Goal: Information Seeking & Learning: Learn about a topic

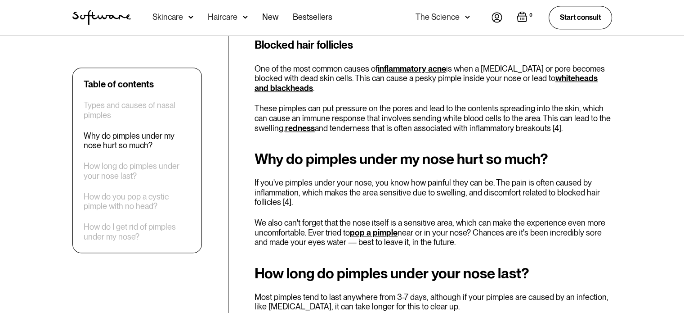
scroll to position [822, 0]
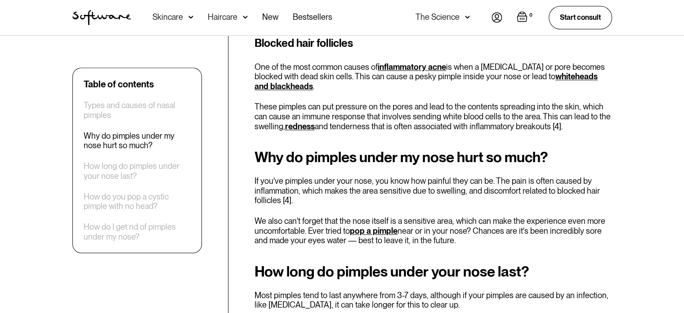
click at [273, 71] on link "whiteheads and blackheads" at bounding box center [426, 80] width 343 height 19
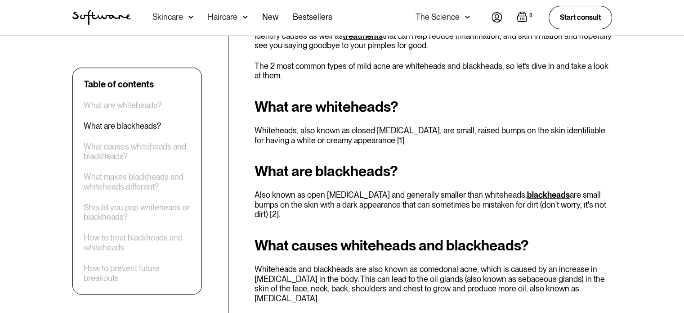
scroll to position [396, 0]
